Goal: Task Accomplishment & Management: Complete application form

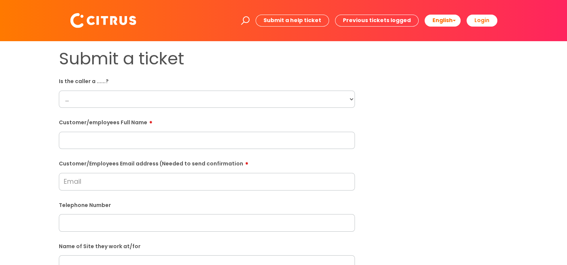
click at [111, 95] on select "... Citrus Customer Citrus Employee [DEMOGRAPHIC_DATA] Supplier" at bounding box center [207, 99] width 296 height 17
select select "Citrus Employee"
click at [59, 91] on select "... Citrus Customer Citrus Employee [DEMOGRAPHIC_DATA] Supplier" at bounding box center [207, 99] width 296 height 17
click at [66, 144] on input "text" at bounding box center [207, 140] width 296 height 17
drag, startPoint x: 109, startPoint y: 130, endPoint x: 105, endPoint y: 135, distance: 6.9
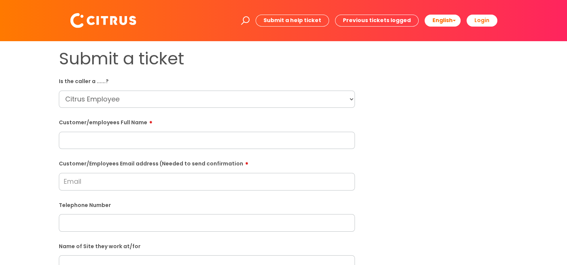
click at [109, 130] on div "Customer/employees Full Name" at bounding box center [207, 132] width 296 height 33
click at [105, 136] on input "text" at bounding box center [207, 140] width 296 height 17
paste input "[PERSON_NAME]"
type input "[PERSON_NAME]"
click at [88, 183] on input "Customer/Employees Email address (Needed to send confirmation" at bounding box center [207, 181] width 296 height 17
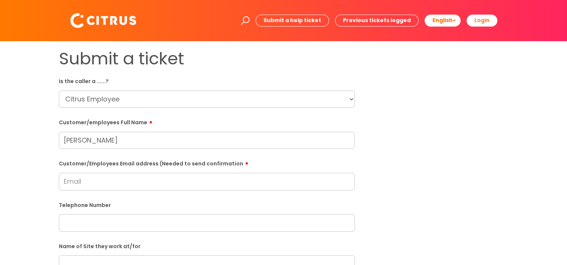
paste input "[PERSON_NAME][EMAIL_ADDRESS][PERSON_NAME][DOMAIN_NAME]"
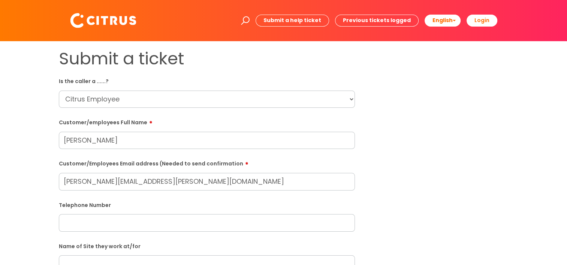
type input "[PERSON_NAME][EMAIL_ADDRESS][PERSON_NAME][DOMAIN_NAME]"
click at [18, 173] on div "Submit a ticket Is the caller a ......? ... Citrus Customer Citrus Employee [DE…" at bounding box center [283, 264] width 552 height 431
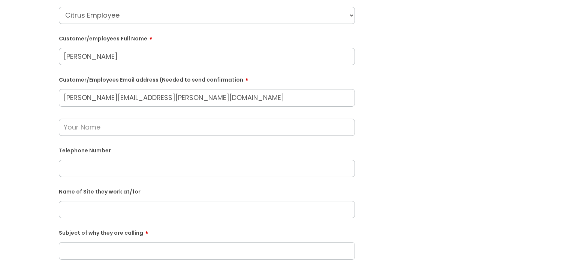
scroll to position [112, 0]
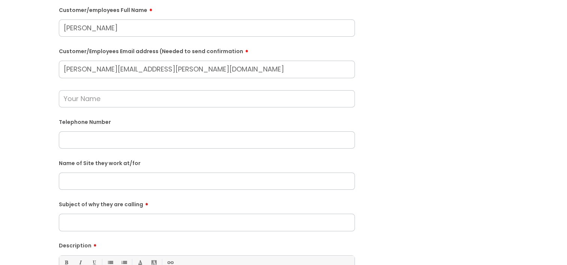
click at [98, 143] on input "text" at bounding box center [207, 139] width 296 height 17
paste input "07891868311"
type input "07891868311"
click at [38, 129] on div "Submit a ticket Is the caller a ......? ... Citrus Customer Citrus Employee [DE…" at bounding box center [283, 166] width 552 height 461
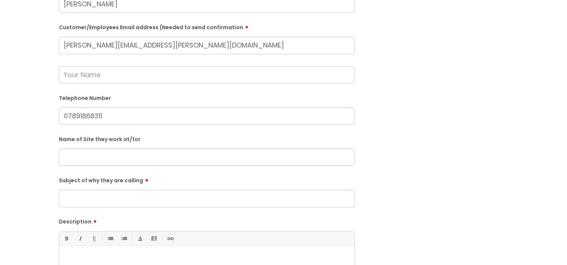
scroll to position [150, 0]
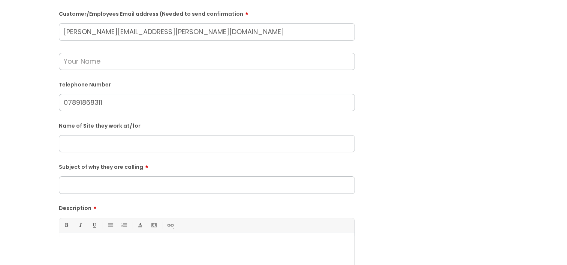
click at [77, 184] on input "Subject of why they are calling" at bounding box center [207, 184] width 296 height 17
type input "Payslips"
drag, startPoint x: 43, startPoint y: 166, endPoint x: 45, endPoint y: 171, distance: 5.0
click at [43, 166] on div "Submit a ticket Is the caller a ......? ... Citrus Customer Citrus Employee [DE…" at bounding box center [283, 129] width 552 height 461
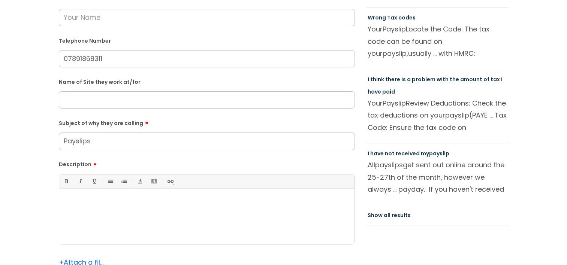
scroll to position [262, 0]
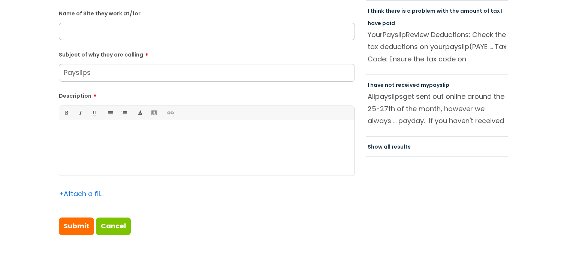
click at [113, 159] on div at bounding box center [206, 150] width 295 height 52
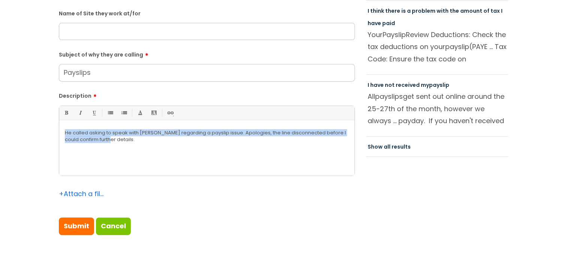
drag, startPoint x: 114, startPoint y: 158, endPoint x: 26, endPoint y: 115, distance: 98.0
click at [26, 115] on div "Submit a ticket Is the caller a ......? ... Citrus Customer Citrus Employee [DE…" at bounding box center [283, 16] width 552 height 461
copy p "He called asking to speak with [PERSON_NAME] regarding a payslip issue. Apologi…"
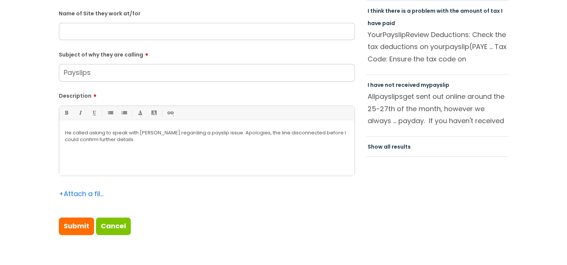
click at [166, 221] on div "Submit Cancel" at bounding box center [207, 226] width 296 height 17
click at [81, 228] on input "Submit" at bounding box center [76, 226] width 35 height 17
type input "Please Wait..."
